Goal: Navigation & Orientation: Find specific page/section

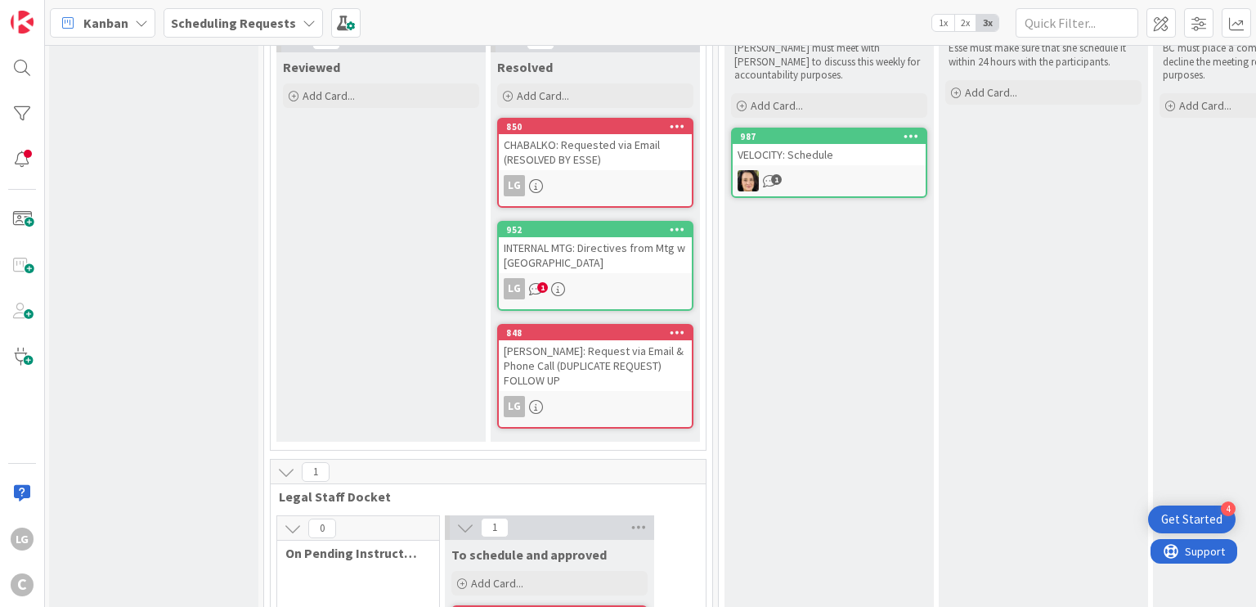
scroll to position [0, 2]
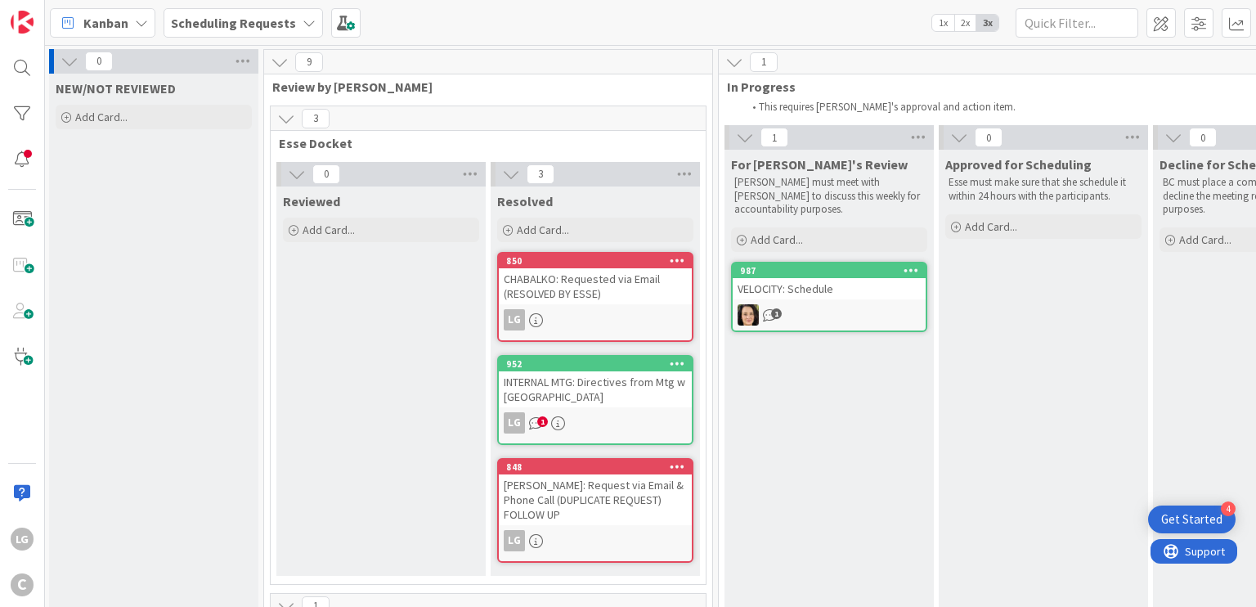
click at [302, 24] on icon at bounding box center [308, 22] width 13 height 13
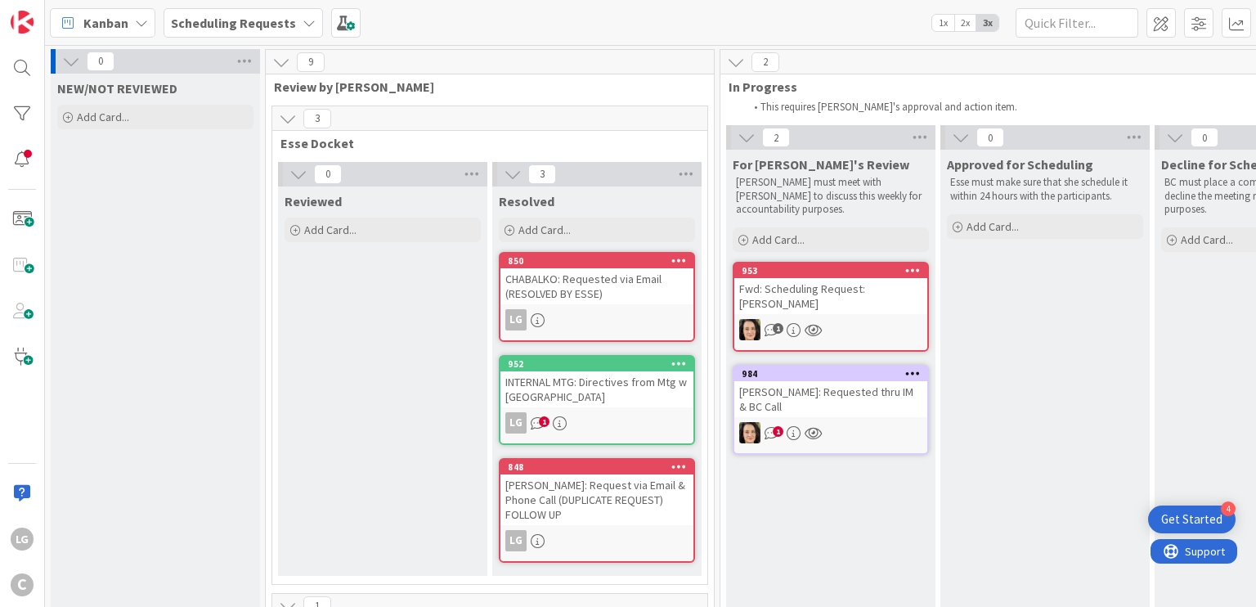
click at [821, 381] on div "[PERSON_NAME]: Requested thru IM & BC Call" at bounding box center [830, 399] width 193 height 36
